Goal: Task Accomplishment & Management: Use online tool/utility

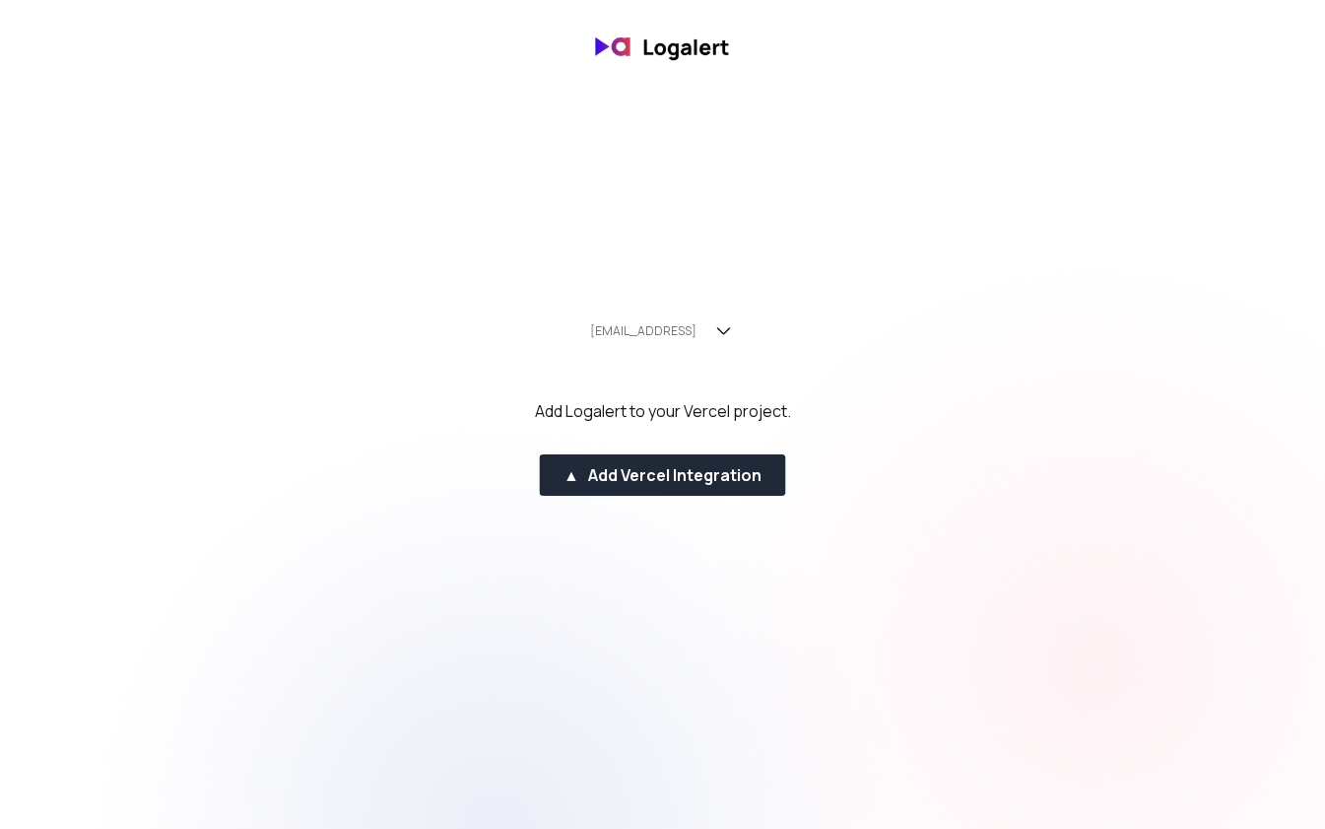
click at [702, 411] on div "Add Logalert to your Vercel project." at bounding box center [663, 411] width 256 height 24
click at [702, 410] on div "Add Logalert to your Vercel project." at bounding box center [663, 411] width 256 height 24
click at [721, 331] on icon "button" at bounding box center [724, 331] width 24 height 24
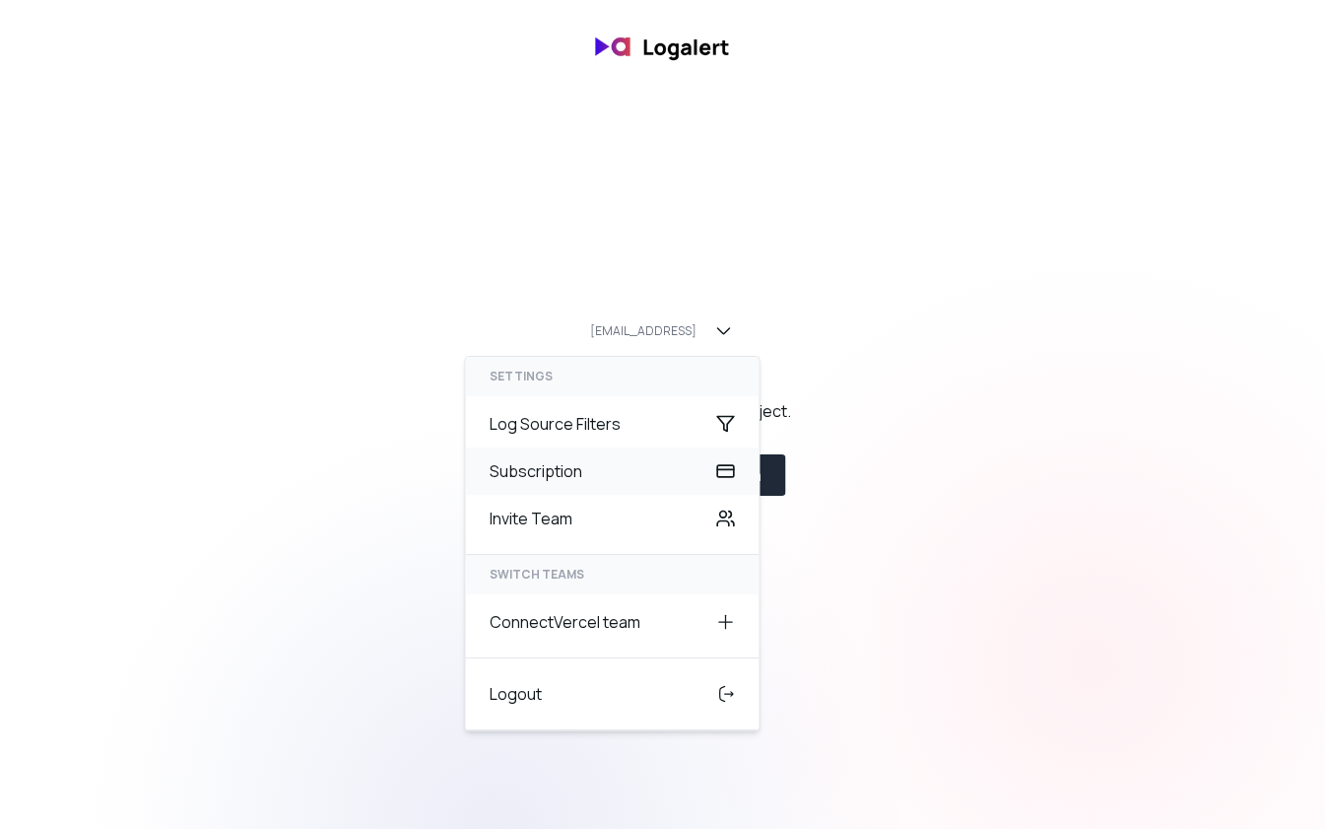
click at [665, 471] on div "Subscription" at bounding box center [613, 470] width 294 height 47
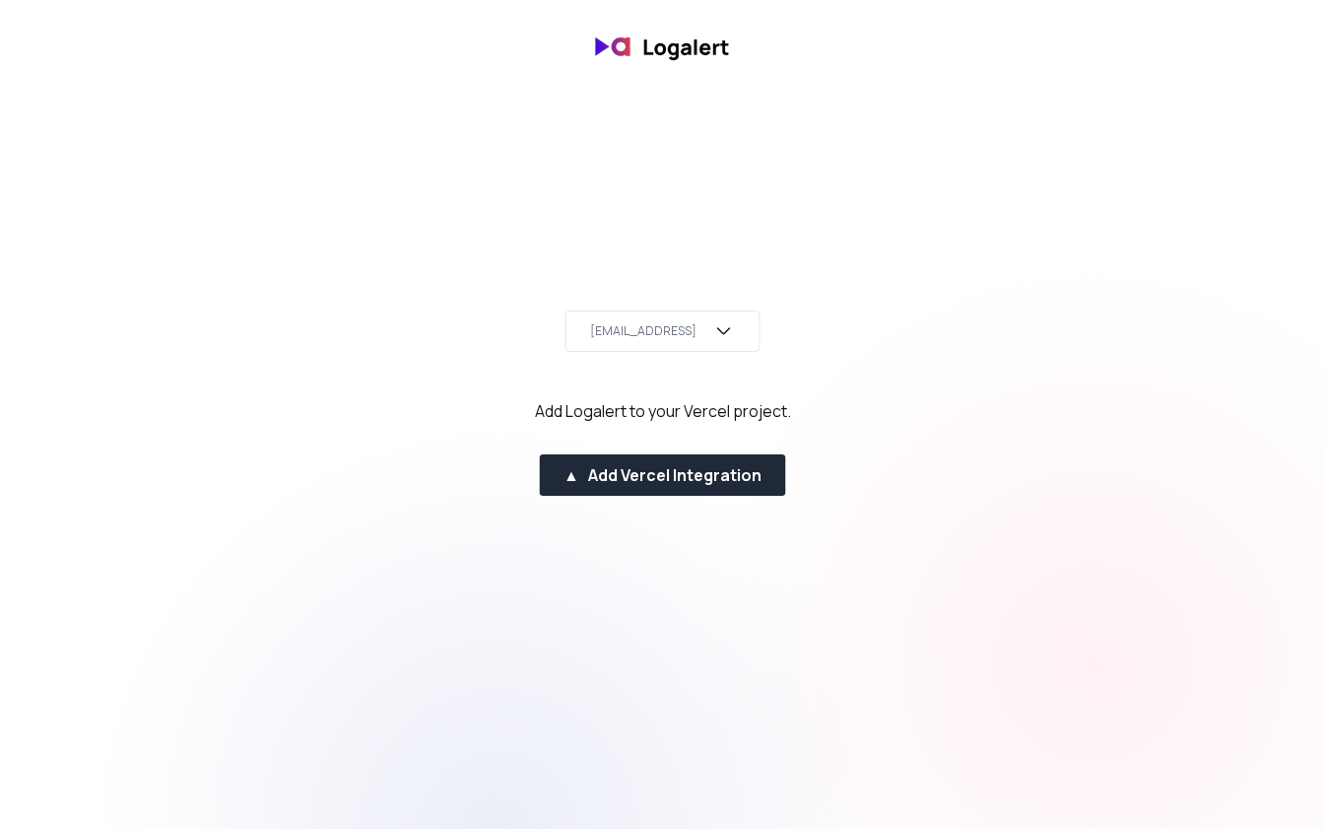
click at [721, 325] on icon "button" at bounding box center [724, 331] width 24 height 24
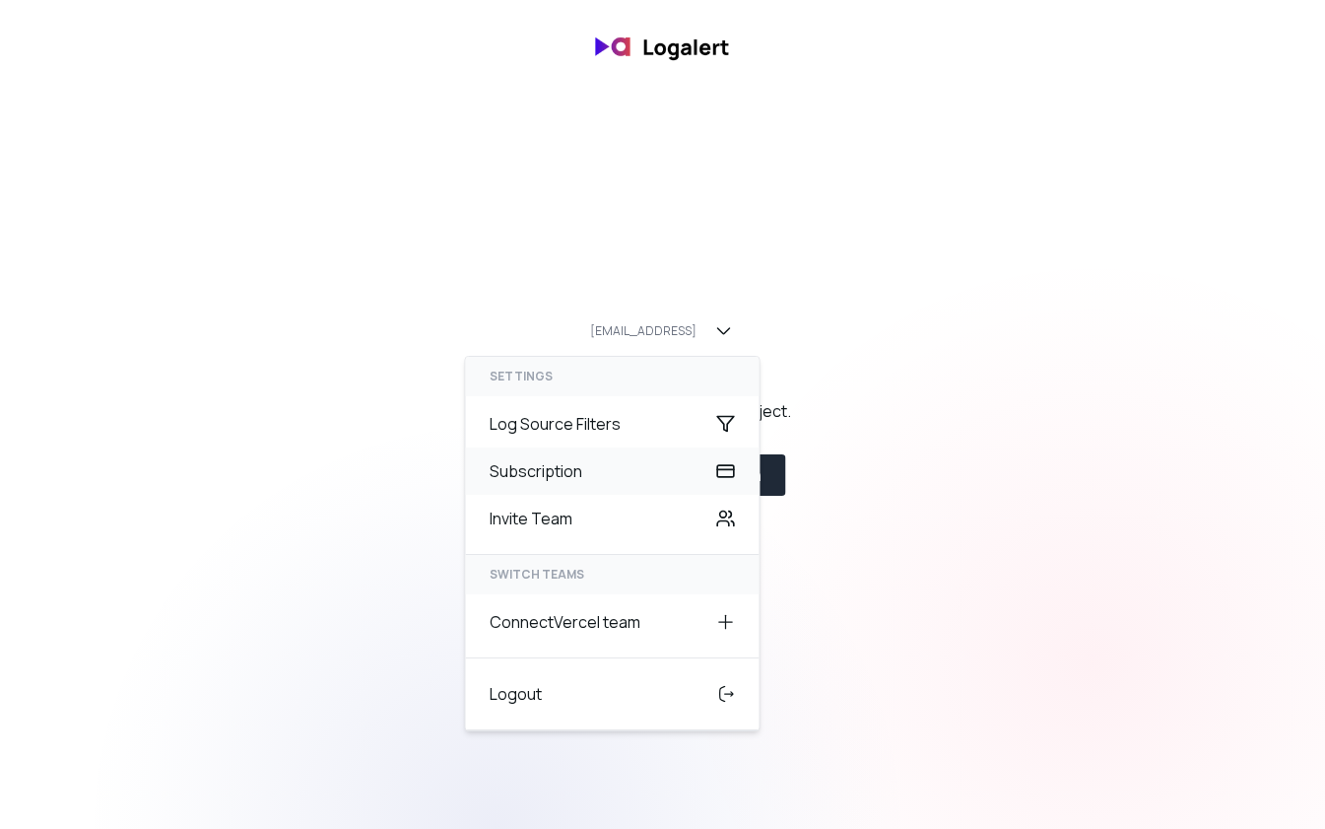
click at [609, 482] on div "Subscription" at bounding box center [613, 470] width 294 height 47
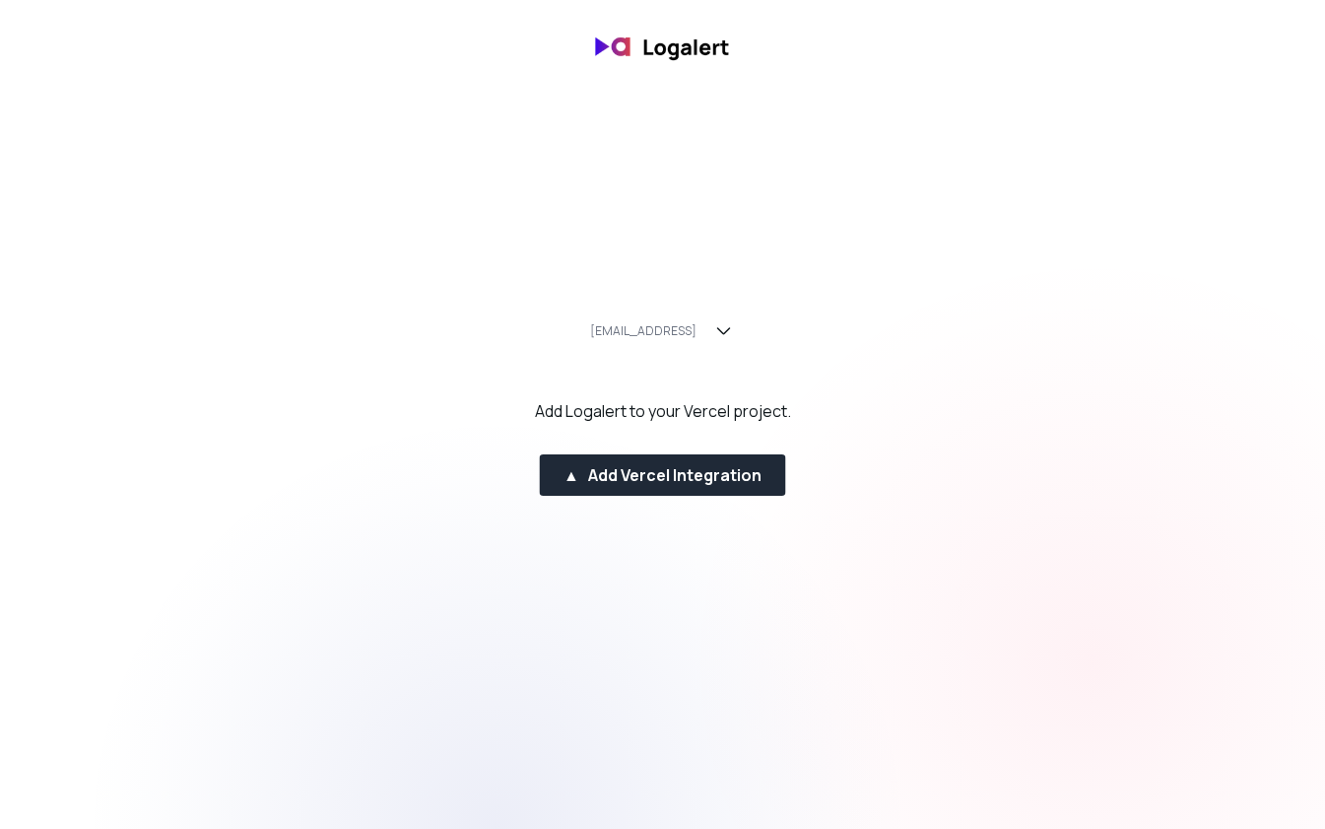
click at [609, 482] on div "▲ Add Vercel Integration" at bounding box center [663, 475] width 198 height 24
click at [656, 418] on div "Add Logalert to your Vercel project." at bounding box center [663, 411] width 256 height 24
click at [716, 343] on div "[EMAIL_ADDRESS]" at bounding box center [663, 330] width 195 height 41
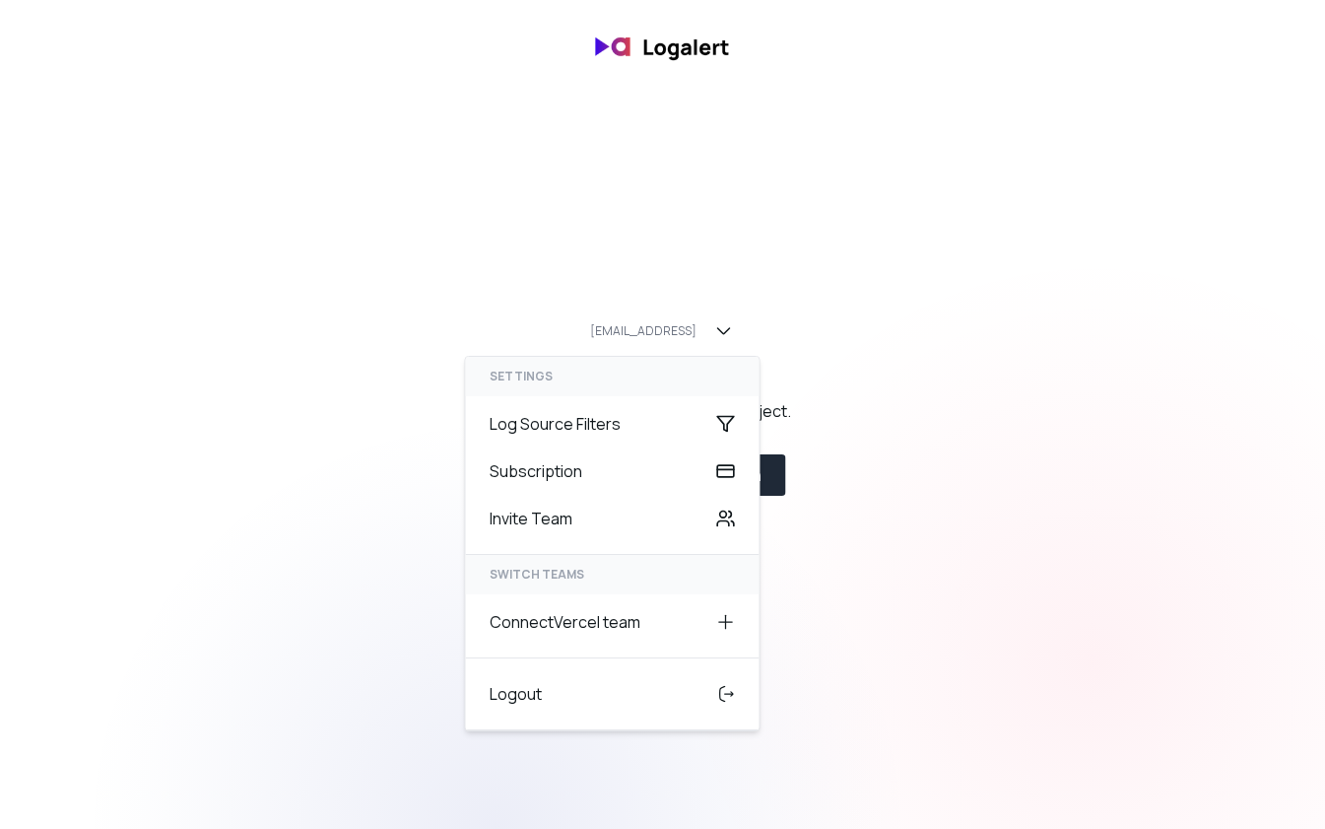
click at [923, 558] on div at bounding box center [1093, 662] width 829 height 829
